Goal: Task Accomplishment & Management: Manage account settings

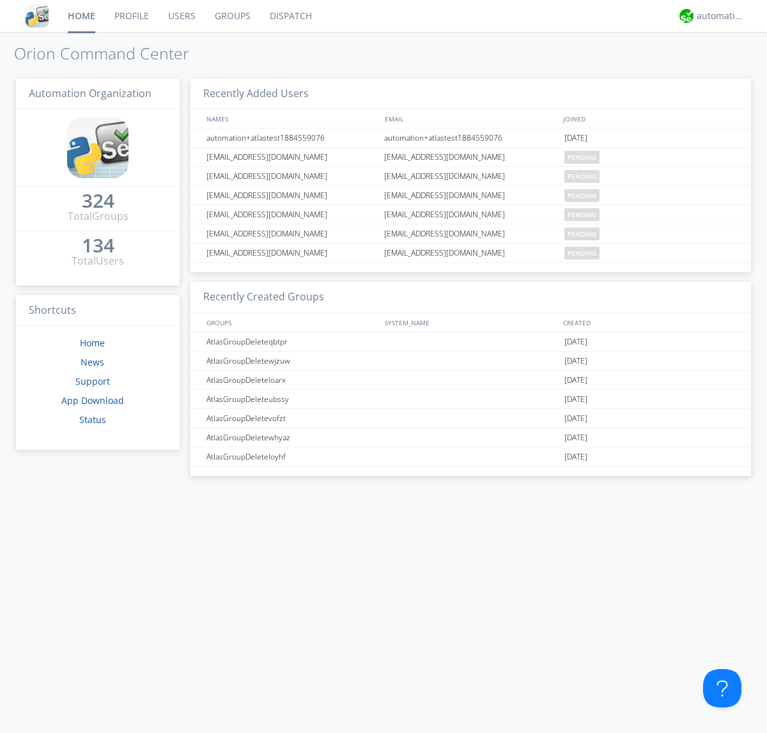
click at [181, 16] on link "Users" at bounding box center [182, 16] width 47 height 32
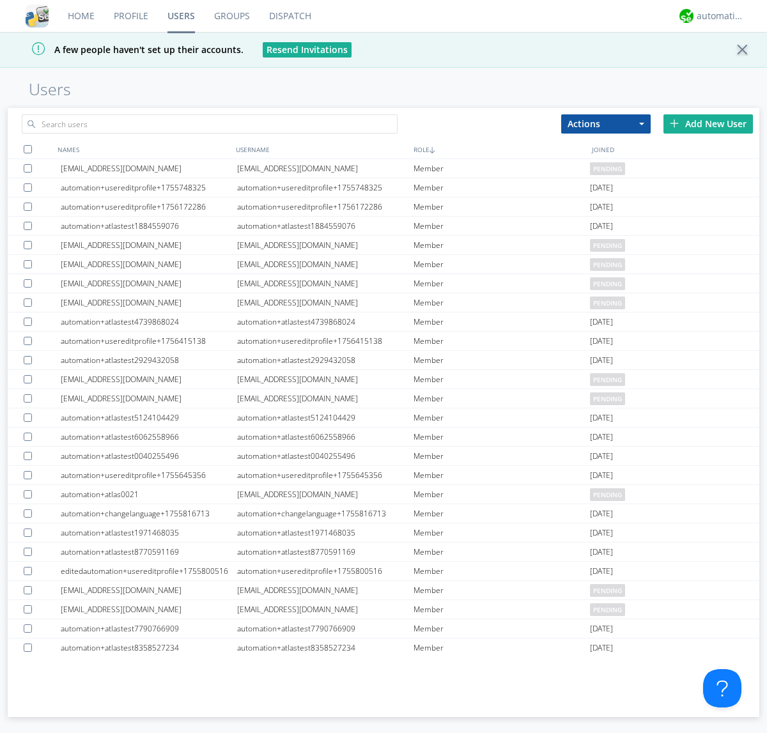
click at [708, 123] on div "Add New User" at bounding box center [709, 123] width 90 height 19
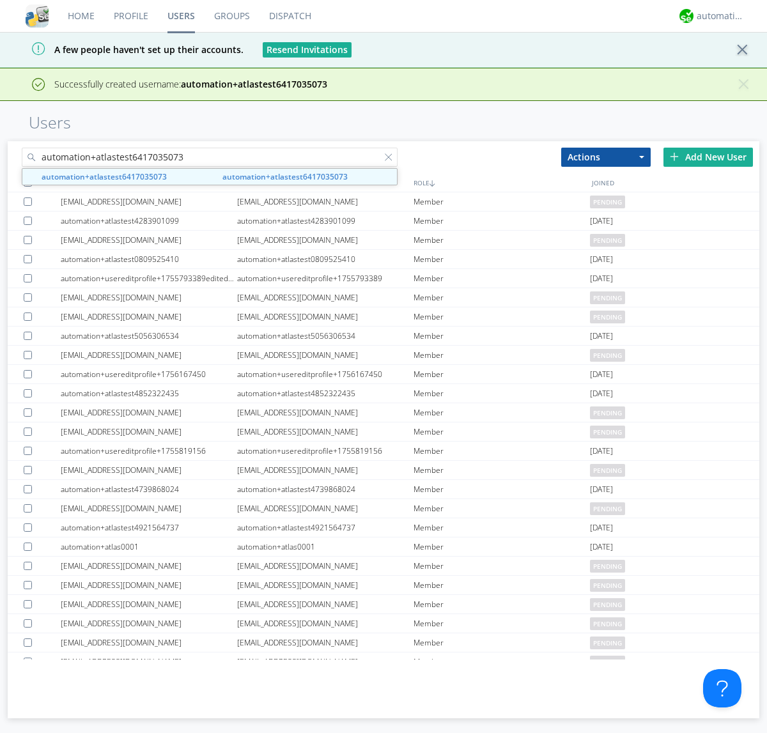
type input "automation+atlastest6417035073"
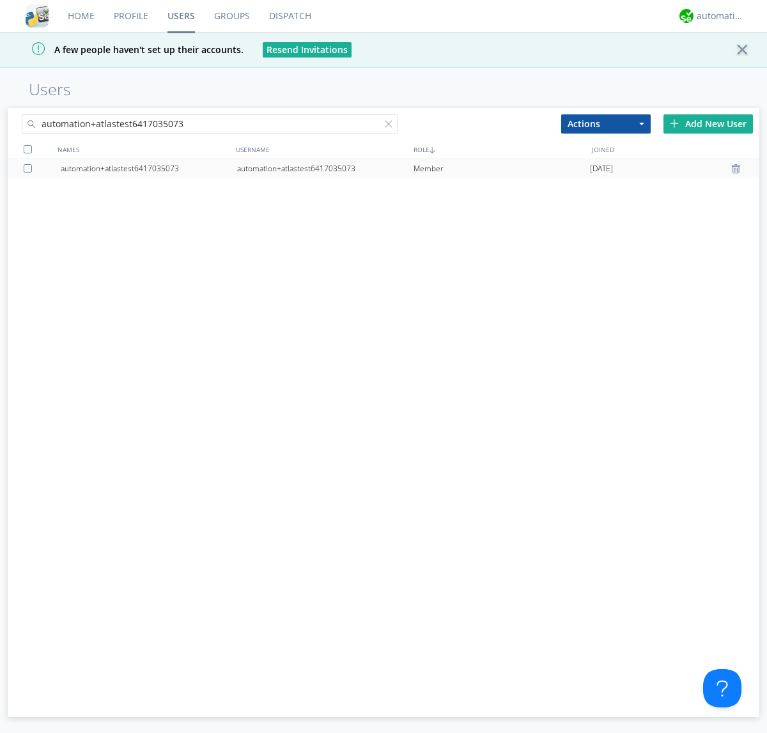
click at [30, 168] on div at bounding box center [30, 168] width 13 height 8
click at [606, 123] on button "Actions" at bounding box center [606, 123] width 90 height 19
click at [0, 0] on link "Edit Settings" at bounding box center [0, 0] width 0 height 0
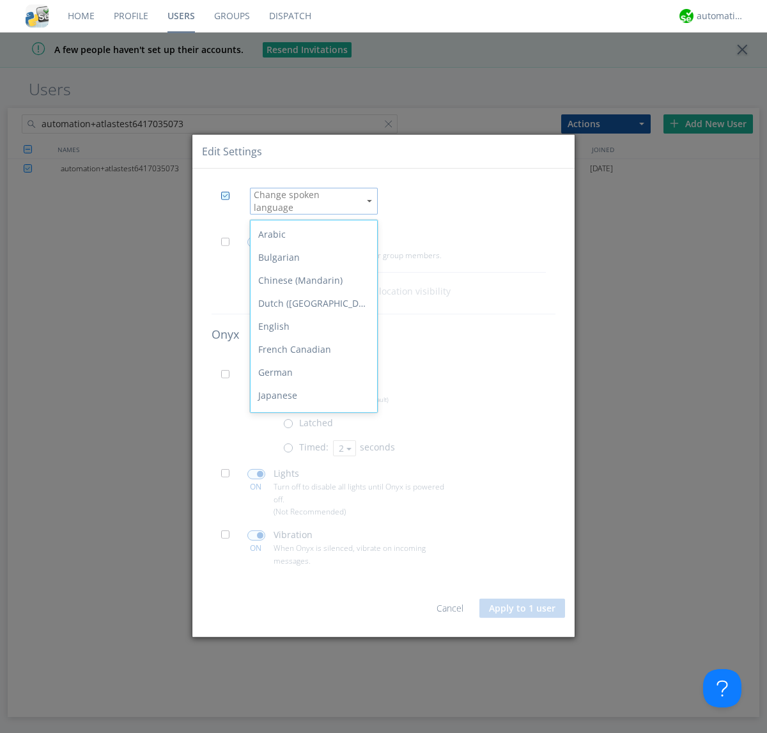
click at [311, 545] on div "Spanish" at bounding box center [314, 556] width 127 height 23
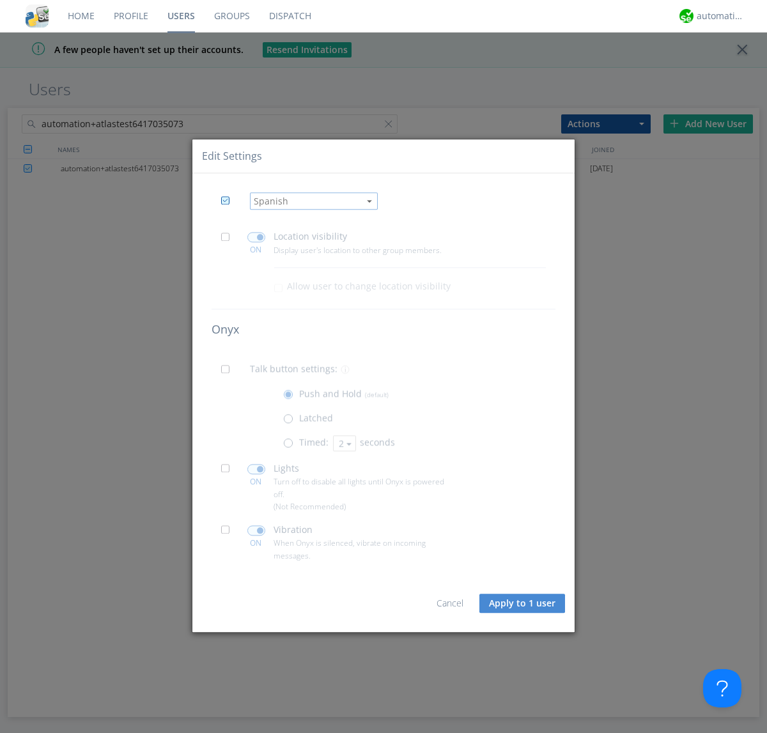
click at [523, 604] on button "Apply to 1 user" at bounding box center [523, 603] width 86 height 19
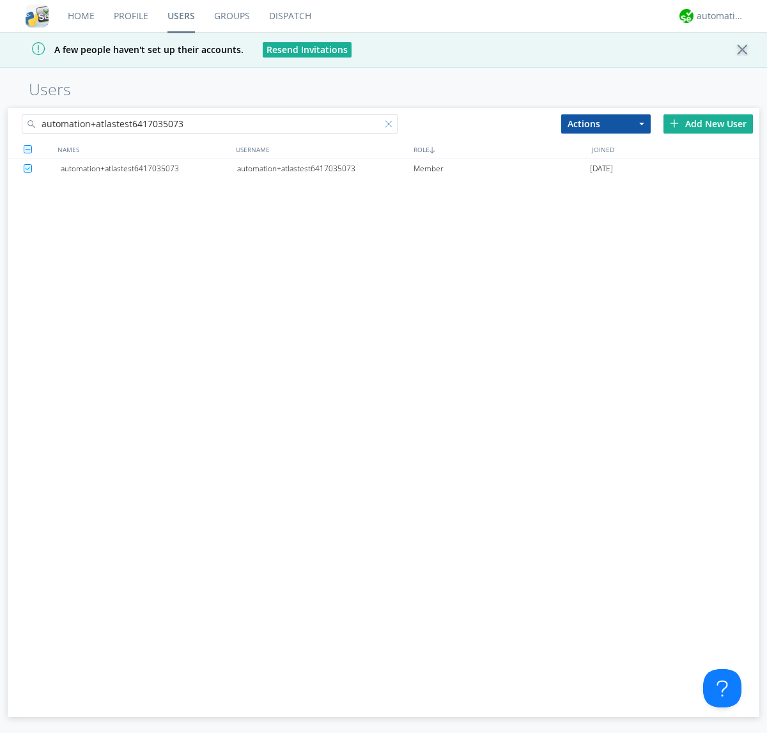
click at [391, 126] on div at bounding box center [391, 126] width 13 height 13
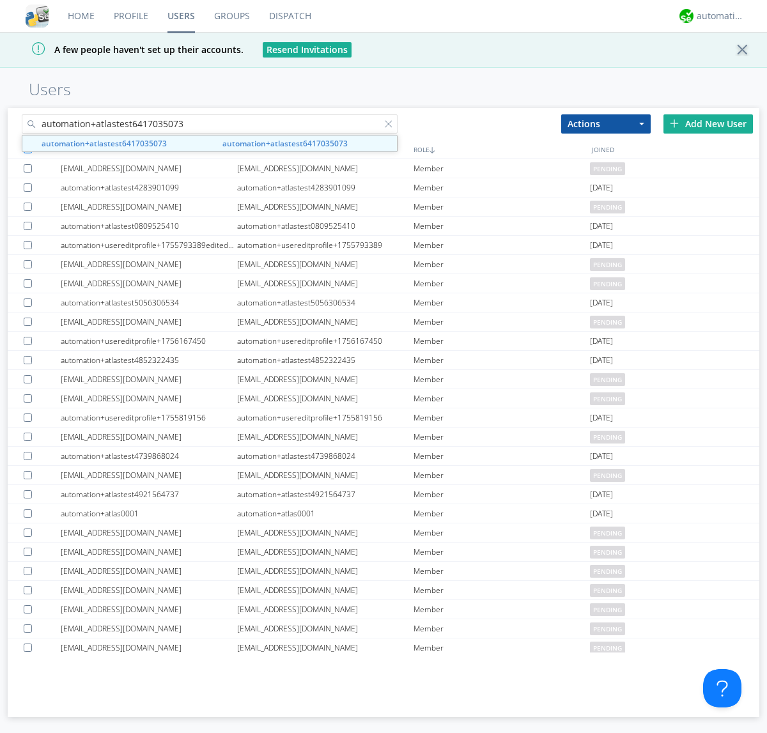
type input "automation+atlastest6417035073"
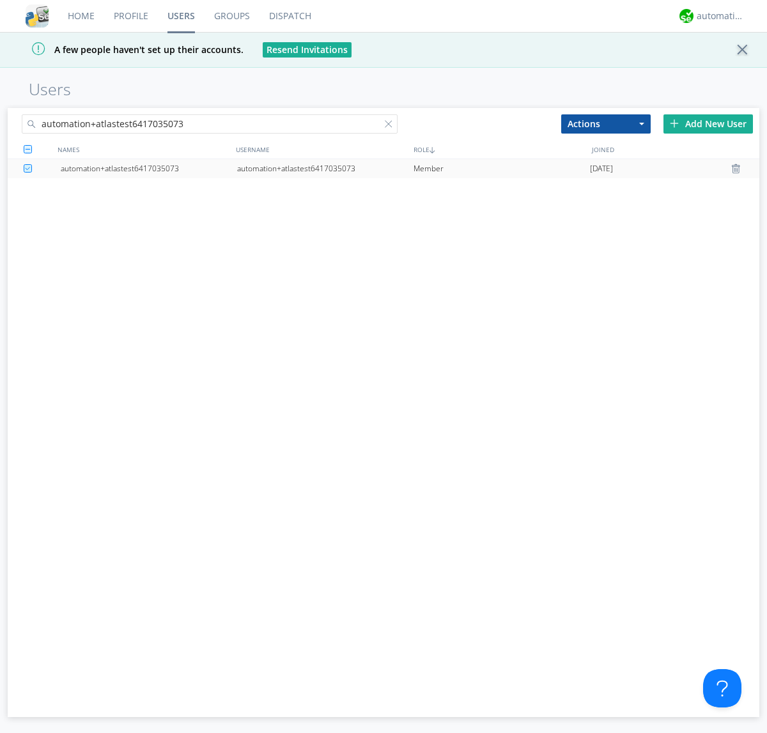
click at [325, 168] on div "automation+atlastest6417035073" at bounding box center [325, 168] width 176 height 19
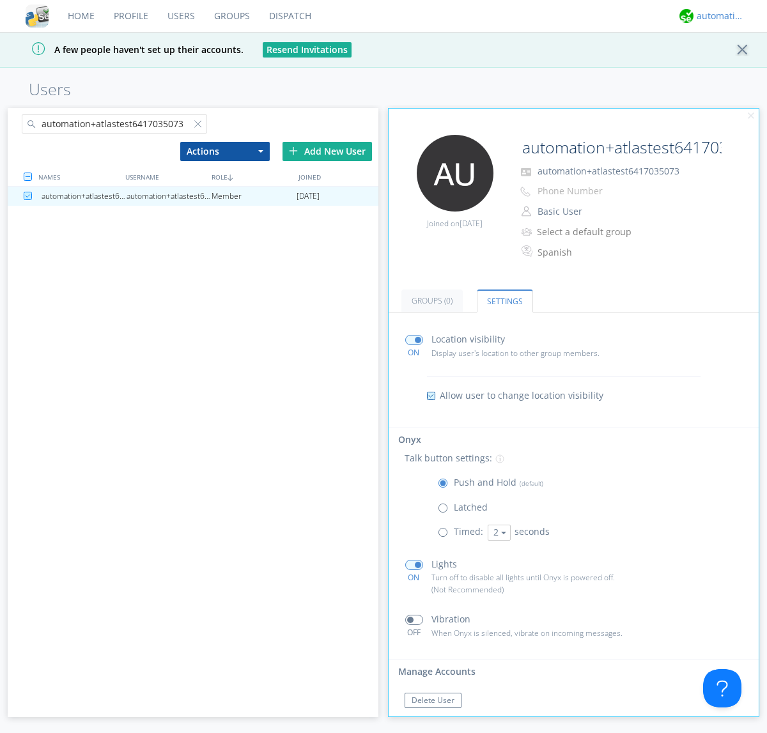
click at [717, 16] on div "automation+atlas" at bounding box center [721, 16] width 48 height 13
click at [727, 67] on div "Log Out" at bounding box center [727, 67] width 66 height 23
